Goal: Information Seeking & Learning: Learn about a topic

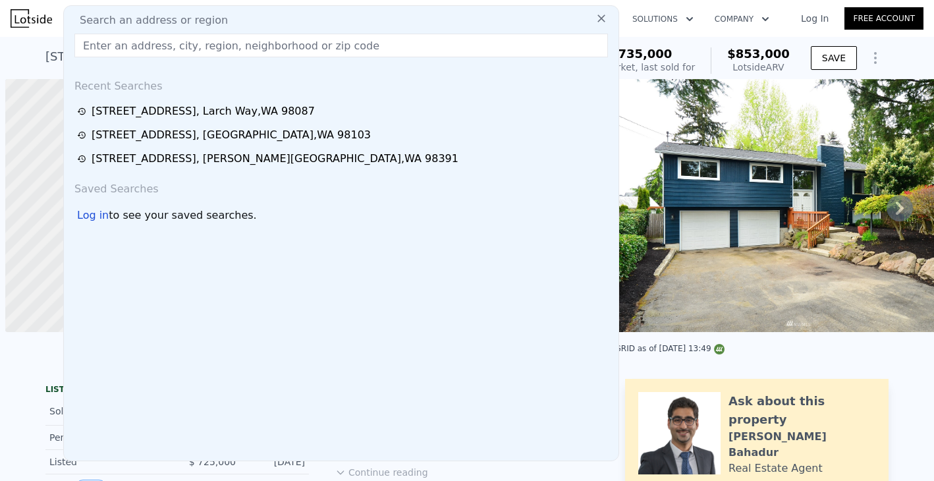
type input "2019 [STREET_ADDRESS]"
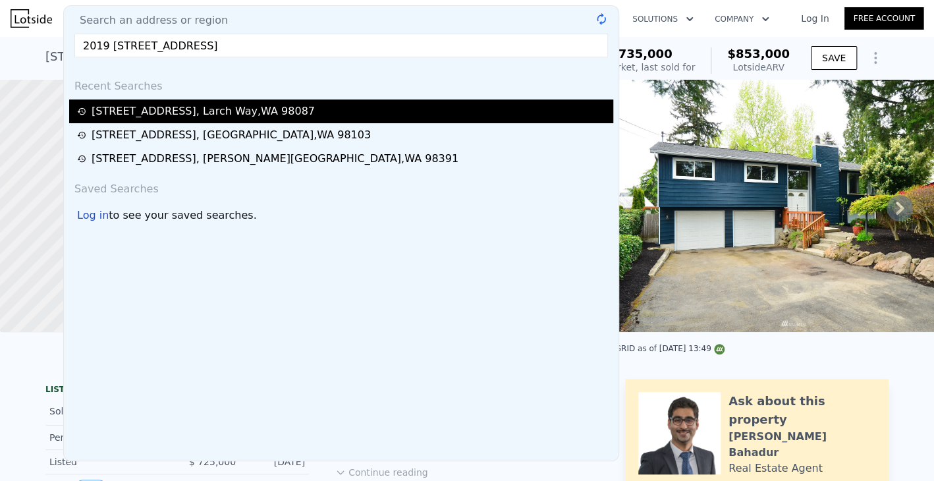
checkbox input "false"
checkbox input "true"
type input "$ 760,000"
type input "-$ 84,836"
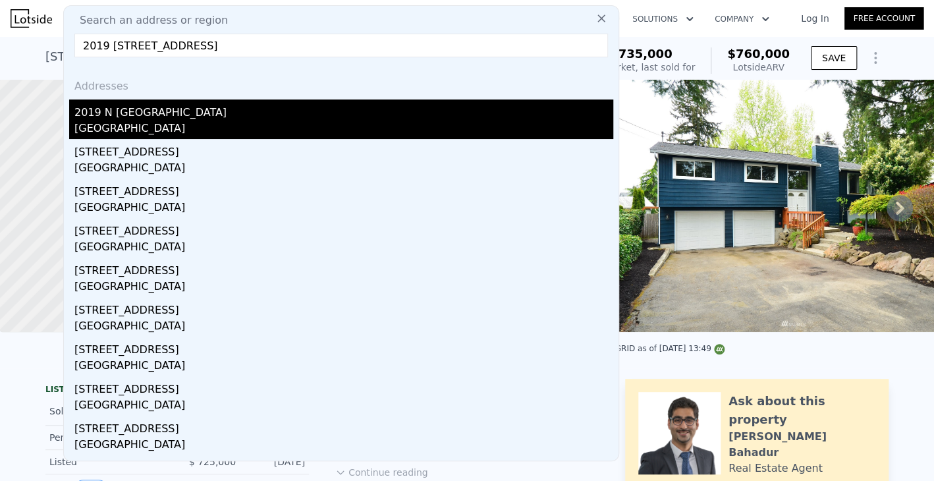
type input "2019 [STREET_ADDRESS]"
click at [103, 114] on div "2019 N [GEOGRAPHIC_DATA]" at bounding box center [343, 109] width 539 height 21
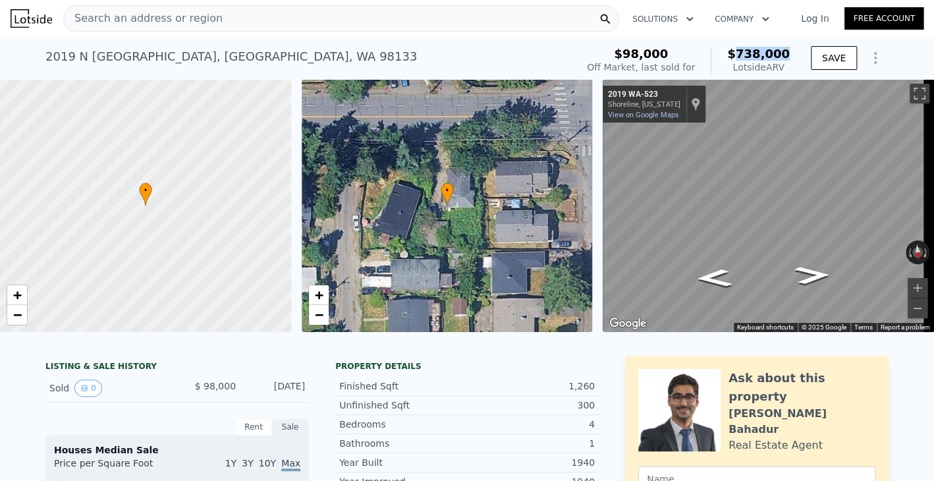
drag, startPoint x: 744, startPoint y: 53, endPoint x: 791, endPoint y: 50, distance: 46.8
click at [791, 50] on div "$98,000 Off Market, last sold for $738,000 Lotside ARV" at bounding box center [688, 60] width 213 height 37
copy span "738,000"
